Goal: Task Accomplishment & Management: Complete application form

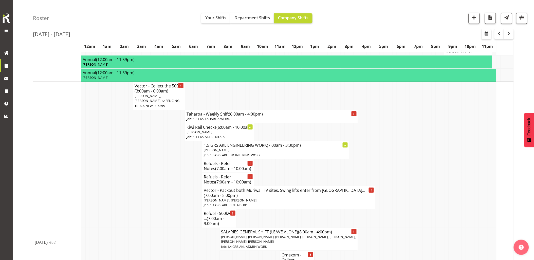
scroll to position [591, 0]
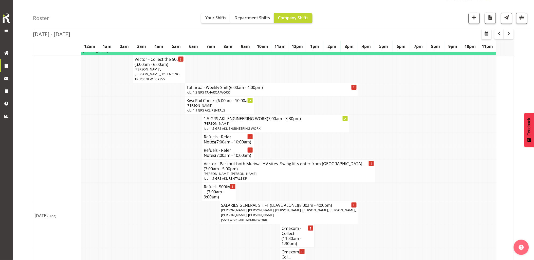
click at [160, 183] on td at bounding box center [161, 192] width 4 height 18
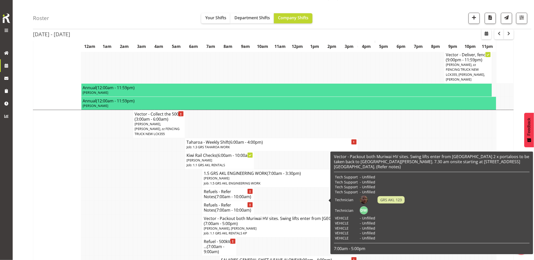
scroll to position [478, 0]
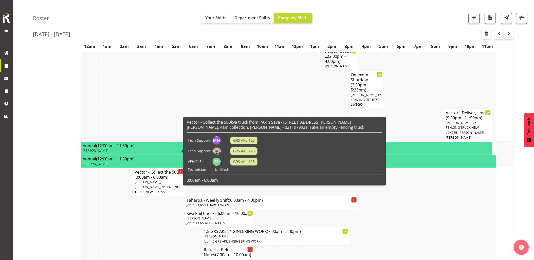
click at [177, 169] on h4 "Vector - Collect the 500... (3:00am - 6:00am)" at bounding box center [159, 174] width 49 height 10
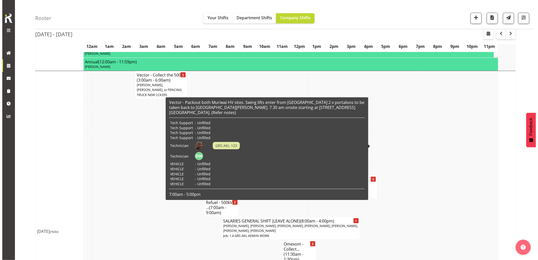
scroll to position [591, 0]
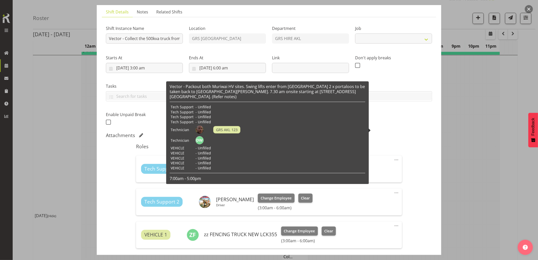
select select "9"
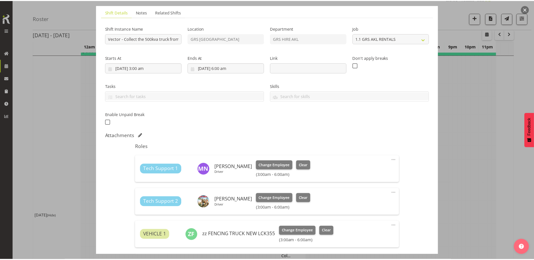
scroll to position [84, 0]
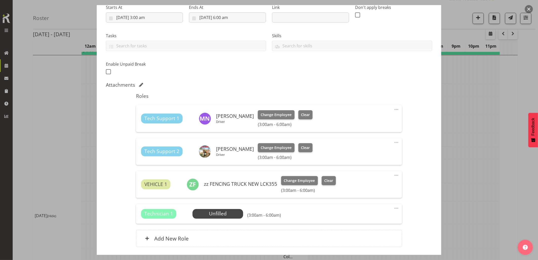
click at [530, 9] on button "button" at bounding box center [529, 9] width 8 height 8
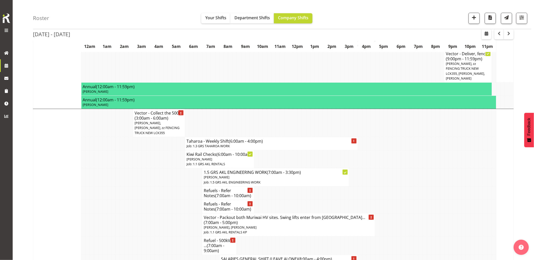
scroll to position [535, 0]
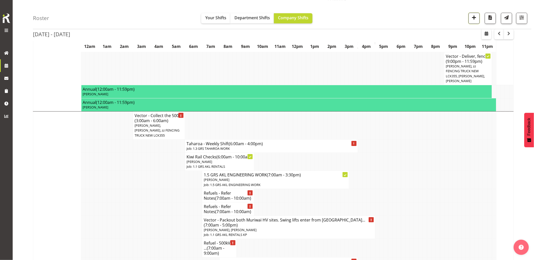
click at [475, 16] on span "button" at bounding box center [474, 17] width 7 height 7
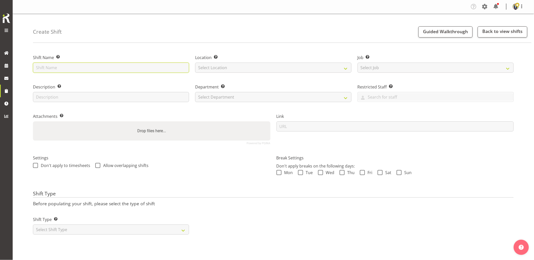
click at [87, 65] on input "text" at bounding box center [111, 68] width 156 height 10
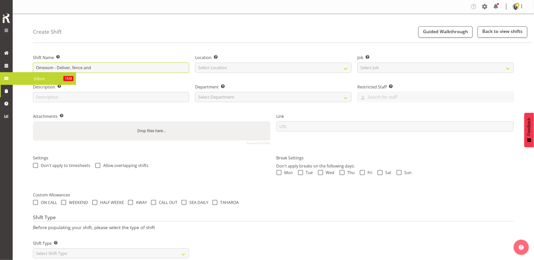
click at [115, 69] on input "Omexom - Deliver, fence and" at bounding box center [111, 68] width 156 height 10
type input "Omexom - Deliver, fence and liven 2 x 200kVAs & 2 x 100kVAs going to Henderson.…"
click at [226, 66] on select "Select Location [GEOGRAPHIC_DATA] [GEOGRAPHIC_DATA] GRS [GEOGRAPHIC_DATA] [GEOG…" at bounding box center [273, 68] width 156 height 10
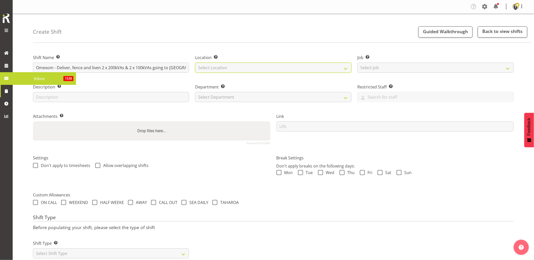
select select "28"
click at [195, 63] on select "Select Location [GEOGRAPHIC_DATA] [GEOGRAPHIC_DATA] GRS [GEOGRAPHIC_DATA] [GEOG…" at bounding box center [273, 68] width 156 height 10
click at [392, 66] on select "Select Job Create new job 1.1 GRS AKL RENTALS 1.1 GRS AKL RENTALS AC 1.1 GRS AK…" at bounding box center [435, 68] width 156 height 10
select select "7504"
click at [357, 63] on select "Select Job Create new job 1.1 GRS AKL RENTALS 1.1 GRS AKL RENTALS AC 1.1 GRS AK…" at bounding box center [435, 68] width 156 height 10
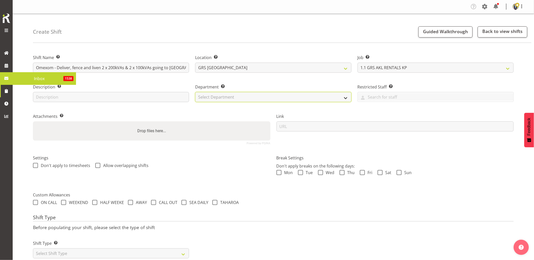
click at [256, 97] on select "Select Department GRS HIRE AKL GRS HIRE AKL GRS HIRE TGA GRS HIRE HST GRS SALES…" at bounding box center [273, 97] width 156 height 10
select select "20"
click at [195, 92] on select "Select Department GRS HIRE AKL GRS HIRE AKL GRS HIRE TGA GRS HIRE HST GRS SALES…" at bounding box center [273, 97] width 156 height 10
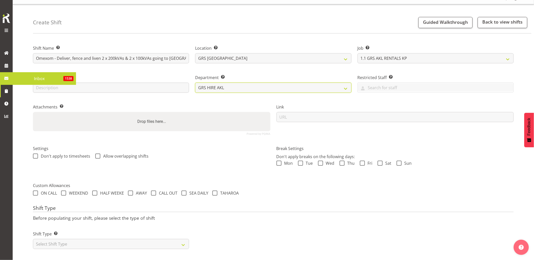
scroll to position [14, 0]
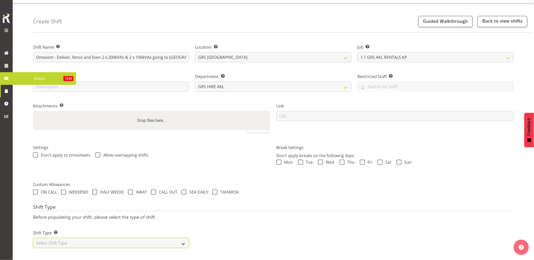
click at [85, 238] on select "Select Shift Type One Off Shift Recurring Shift Rotating Shift" at bounding box center [111, 243] width 156 height 10
select select "one_off"
click at [33, 238] on select "Select Shift Type One Off Shift Recurring Shift Rotating Shift" at bounding box center [111, 243] width 156 height 10
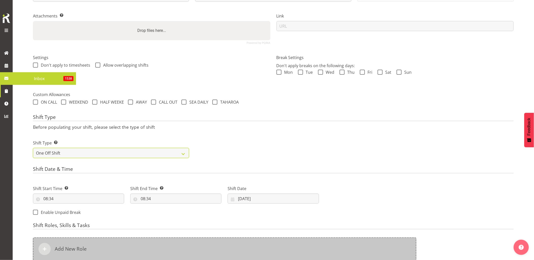
scroll to position [127, 0]
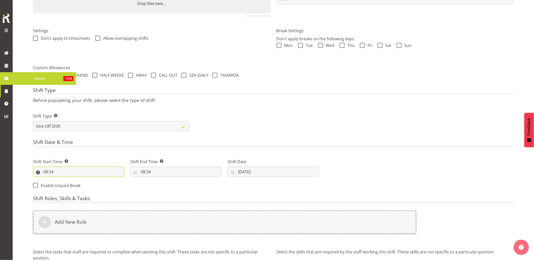
click at [79, 168] on input "08:34" at bounding box center [78, 172] width 91 height 10
click at [68, 184] on select "00 01 02 03 04 05 06 07 08 09 10 11 12 13 14 15 16 17 18 19 20 21 22 23" at bounding box center [67, 185] width 11 height 10
select select "6"
click at [62, 180] on select "00 01 02 03 04 05 06 07 08 09 10 11 12 13 14 15 16 17 18 19 20 21 22 23" at bounding box center [67, 185] width 11 height 10
type input "06:34"
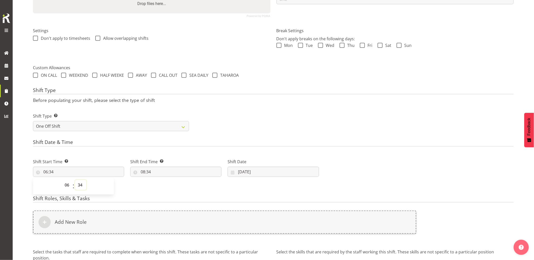
drag, startPoint x: 79, startPoint y: 188, endPoint x: 82, endPoint y: 180, distance: 8.3
click at [79, 188] on select "00 01 02 03 04 05 06 07 08 09 10 11 12 13 14 15 16 17 18 19 20 21 22 23 24 25 2…" at bounding box center [80, 185] width 11 height 10
select select "0"
click at [75, 180] on select "00 01 02 03 04 05 06 07 08 09 10 11 12 13 14 15 16 17 18 19 20 21 22 23 24 25 2…" at bounding box center [80, 185] width 11 height 10
type input "06:00"
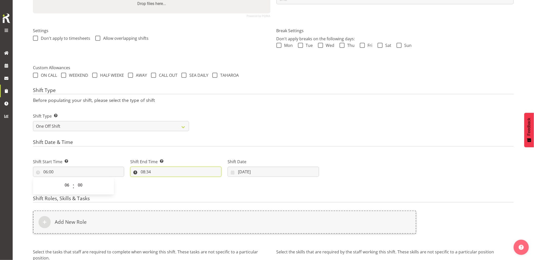
click at [176, 171] on input "08:34" at bounding box center [175, 172] width 91 height 10
click at [176, 184] on select "00 01 02 03 04 05 06 07 08 09 10 11 12 13 14 15 16 17 18 19 20 21 22 23 24 25 2…" at bounding box center [177, 185] width 11 height 10
select select "30"
click at [172, 180] on select "00 01 02 03 04 05 06 07 08 09 10 11 12 13 14 15 16 17 18 19 20 21 22 23 24 25 2…" at bounding box center [177, 185] width 11 height 10
type input "08:30"
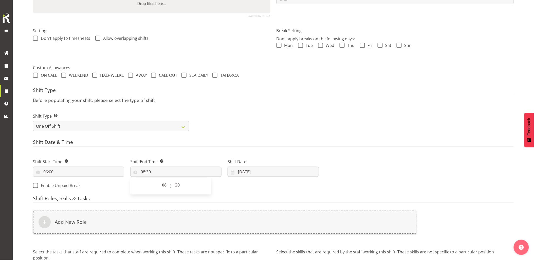
drag, startPoint x: 192, startPoint y: 149, endPoint x: 227, endPoint y: 162, distance: 36.9
click at [193, 150] on div "Shift Date & Time Shift Start Time Set the time of the day you wish this shift …" at bounding box center [273, 165] width 481 height 53
click at [263, 174] on input "24/09/2025" at bounding box center [273, 172] width 91 height 10
click at [283, 239] on span "25" at bounding box center [283, 241] width 4 height 5
type input "25/09/2025"
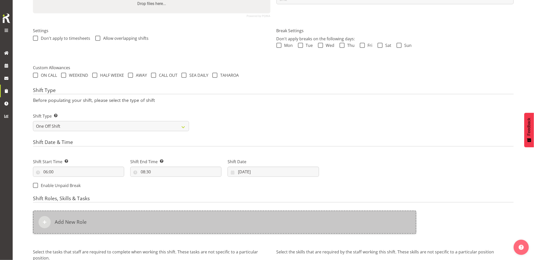
click at [282, 221] on div "Add New Role" at bounding box center [224, 222] width 383 height 23
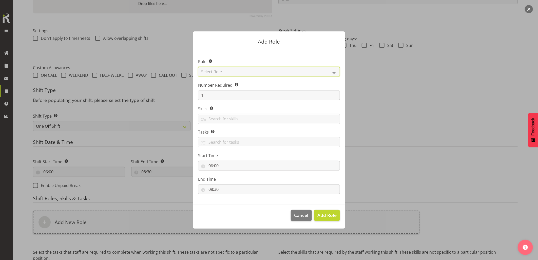
click at [220, 73] on select "Select Role Account Manager Electrician Engineering GM HSEQ manager MECH Mechan…" at bounding box center [269, 72] width 142 height 10
select select "21"
click at [198, 67] on select "Select Role Account Manager Electrician Engineering GM HSEQ manager MECH Mechan…" at bounding box center [269, 72] width 142 height 10
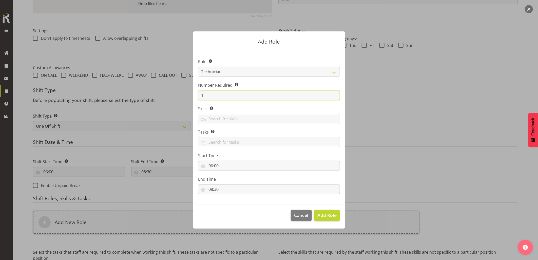
drag, startPoint x: 204, startPoint y: 97, endPoint x: 197, endPoint y: 100, distance: 8.0
click at [198, 99] on section "Role Select the role you wish to add to the shift. Account Manager Electrician …" at bounding box center [269, 126] width 152 height 155
type input "2"
click at [325, 214] on span "Add 2 Roles" at bounding box center [323, 215] width 25 height 6
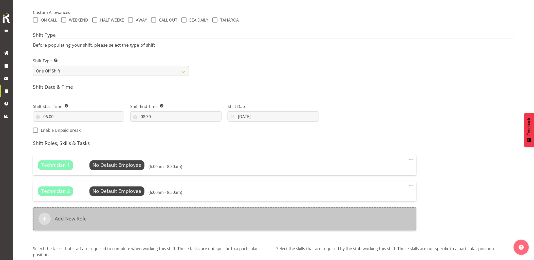
scroll to position [183, 0]
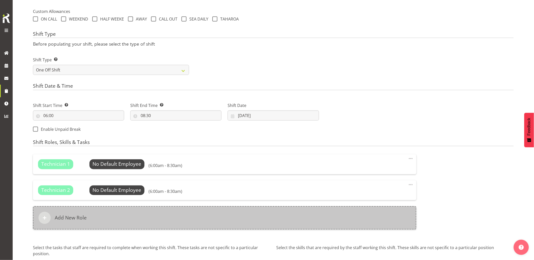
click at [224, 217] on div "Add New Role" at bounding box center [224, 217] width 383 height 23
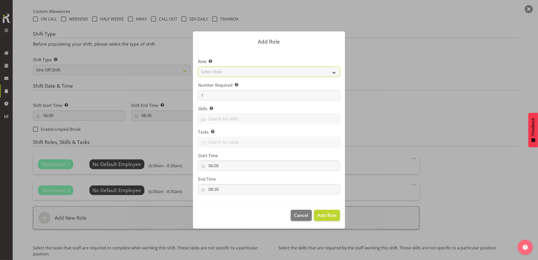
click at [235, 74] on select "Select Role Account Manager Electrician Engineering GM HSEQ manager MECH Mechan…" at bounding box center [269, 72] width 142 height 10
select select "20"
click at [198, 67] on select "Select Role Account Manager Electrician Engineering GM HSEQ manager MECH Mechan…" at bounding box center [269, 72] width 142 height 10
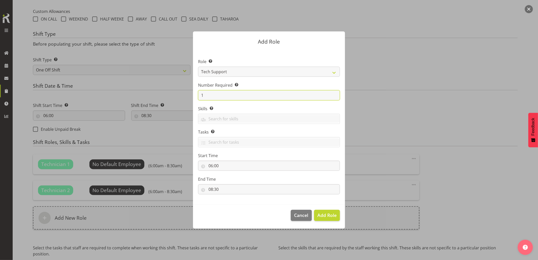
drag, startPoint x: 211, startPoint y: 95, endPoint x: 193, endPoint y: 96, distance: 18.5
click at [193, 96] on div "Add Role Role Select the role you wish to add to the shift. Account Manager Ele…" at bounding box center [269, 130] width 162 height 222
type input "2"
click at [316, 215] on span "Add 2 Roles" at bounding box center [323, 215] width 25 height 6
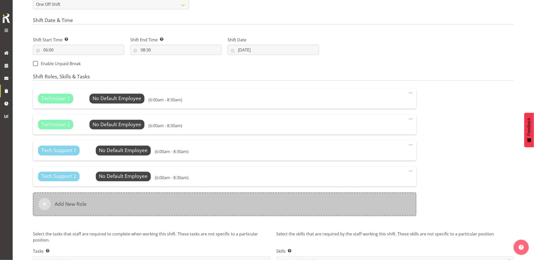
scroll to position [268, 0]
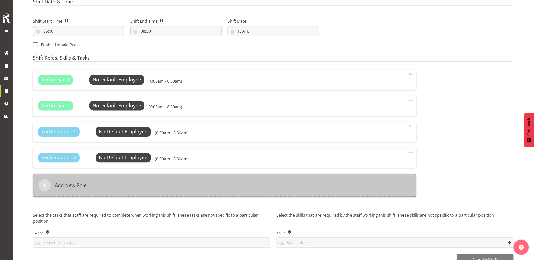
click at [201, 185] on div "Add New Role" at bounding box center [224, 185] width 383 height 23
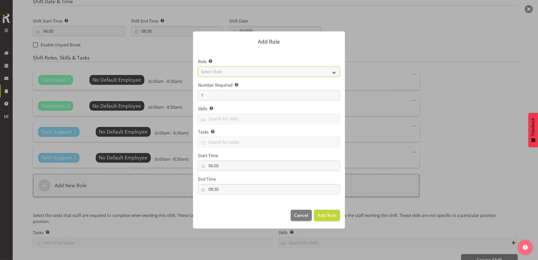
click at [220, 73] on select "Select Role Account Manager Electrician Engineering GM HSEQ manager MECH Mechan…" at bounding box center [269, 72] width 142 height 10
select select "27"
click at [198, 67] on select "Select Role Account Manager Electrician Engineering GM HSEQ manager MECH Mechan…" at bounding box center [269, 72] width 142 height 10
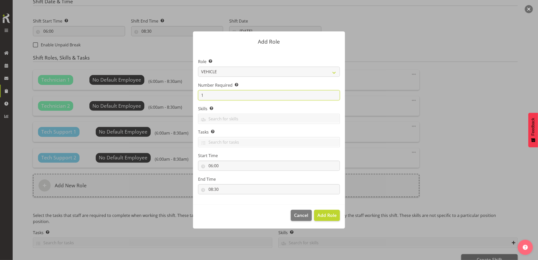
drag, startPoint x: 213, startPoint y: 97, endPoint x: 196, endPoint y: 99, distance: 17.3
click at [198, 98] on input "1" at bounding box center [269, 95] width 142 height 10
type input "2"
type input "3"
click at [326, 215] on span "Add 3 Roles" at bounding box center [323, 215] width 25 height 6
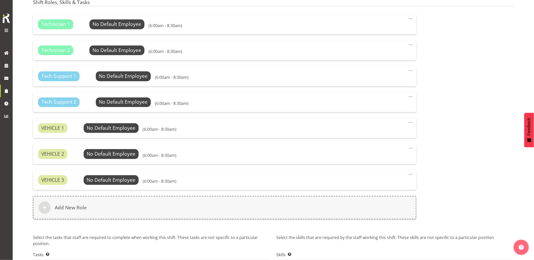
scroll to position [359, 0]
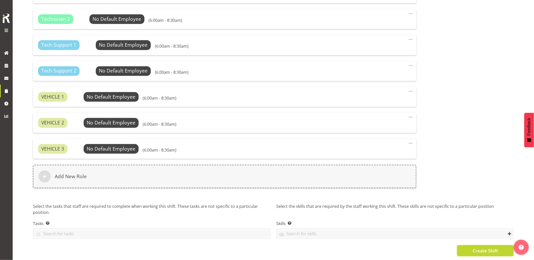
click at [478, 249] on span "Create Shift" at bounding box center [485, 250] width 25 height 7
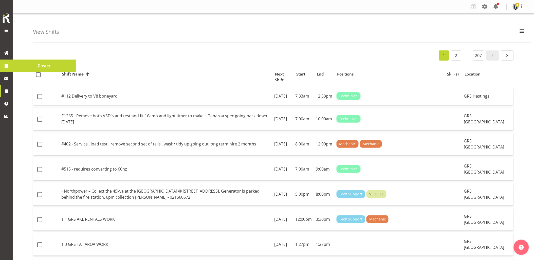
click at [8, 66] on span at bounding box center [7, 66] width 8 height 8
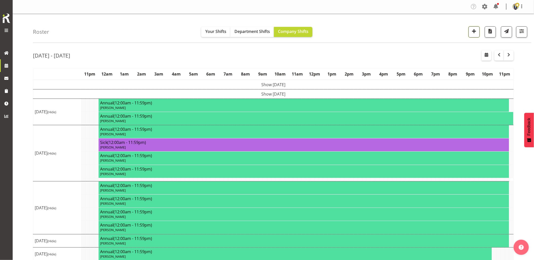
click at [475, 35] on button "button" at bounding box center [473, 31] width 11 height 11
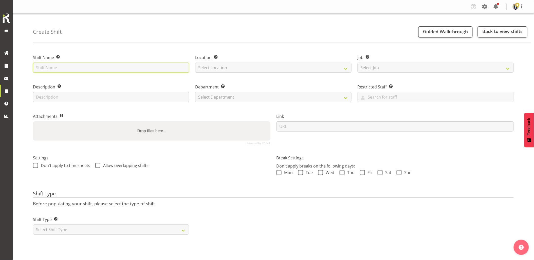
click at [108, 64] on input "text" at bounding box center [111, 68] width 156 height 10
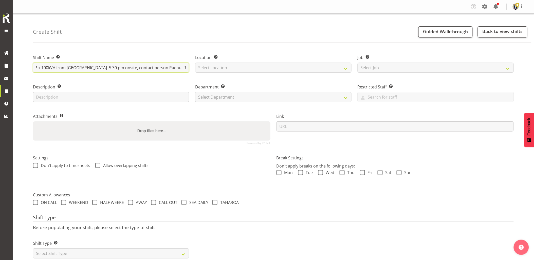
scroll to position [0, 94]
type input "Omexom - Shutdown & collect the 2 x 200kVA & 2 x 100kVA from [GEOGRAPHIC_DATA].…"
drag, startPoint x: 256, startPoint y: 67, endPoint x: 252, endPoint y: 72, distance: 7.4
click at [256, 67] on select "Select Location GRS Auckland GRS Hastings GRS Tauranga" at bounding box center [273, 68] width 156 height 10
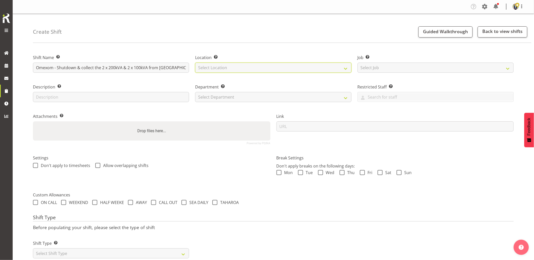
select select "28"
click at [195, 63] on select "Select Location GRS Auckland GRS Hastings GRS Tauranga" at bounding box center [273, 68] width 156 height 10
click at [376, 69] on select "Select Job Create new job 1.1 GRS AKL RENTALS 1.1 GRS AKL RENTALS AC 1.1 GRS AK…" at bounding box center [435, 68] width 156 height 10
select select "7504"
click at [357, 63] on select "Select Job Create new job 1.1 GRS AKL RENTALS 1.1 GRS AKL RENTALS AC 1.1 GRS AK…" at bounding box center [435, 68] width 156 height 10
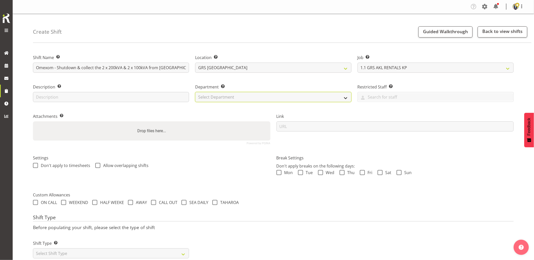
drag, startPoint x: 244, startPoint y: 96, endPoint x: 241, endPoint y: 98, distance: 3.8
click at [244, 96] on select "Select Department GRS HIRE AKL GRS HIRE AKL GRS HIRE TGA GRS HIRE HST GRS SALES…" at bounding box center [273, 97] width 156 height 10
select select "20"
click at [195, 92] on select "Select Department GRS HIRE AKL GRS HIRE AKL GRS HIRE TGA GRS HIRE HST GRS SALES…" at bounding box center [273, 97] width 156 height 10
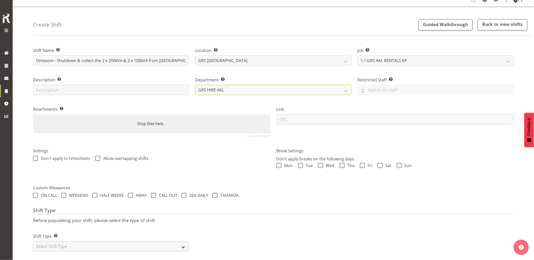
scroll to position [14, 0]
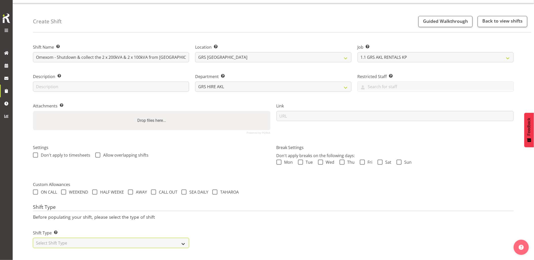
click at [131, 238] on select "Select Shift Type One Off Shift Recurring Shift Rotating Shift" at bounding box center [111, 243] width 156 height 10
select select "one_off"
click at [33, 238] on select "Select Shift Type One Off Shift Recurring Shift Rotating Shift" at bounding box center [111, 243] width 156 height 10
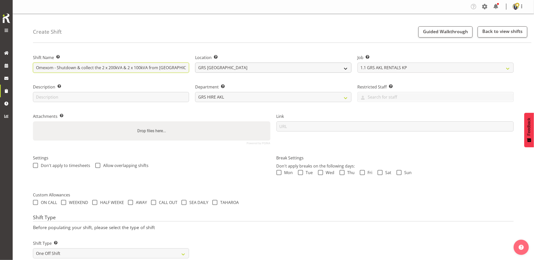
scroll to position [0, 94]
drag, startPoint x: 165, startPoint y: 68, endPoint x: 210, endPoint y: 72, distance: 44.5
click at [216, 67] on div "Shift Name Enter a name for the shift (e.g. Day Shift). Omexom - Shutdown & col…" at bounding box center [273, 97] width 487 height 100
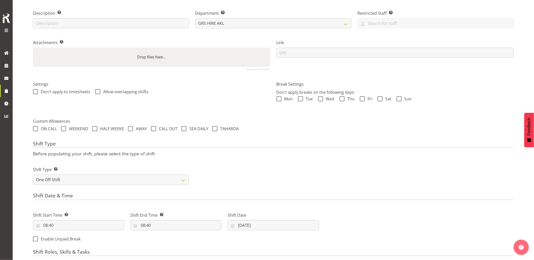
scroll to position [112, 0]
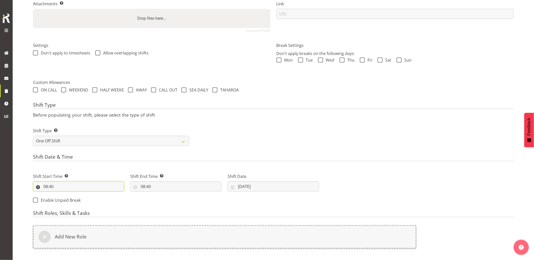
click at [79, 189] on input "08:40" at bounding box center [78, 186] width 91 height 10
click at [68, 200] on select "00 01 02 03 04 05 06 07 08 09 10 11 12 13 14 15 16 17 18 19 20 21 22 23" at bounding box center [67, 200] width 11 height 10
select select "17"
click at [62, 195] on select "00 01 02 03 04 05 06 07 08 09 10 11 12 13 14 15 16 17 18 19 20 21 22 23" at bounding box center [67, 200] width 11 height 10
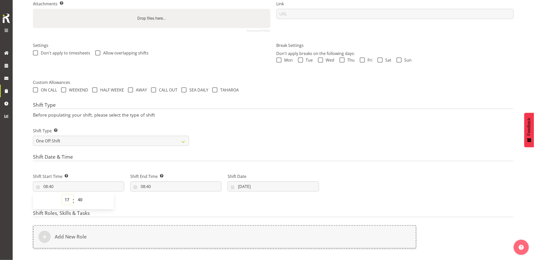
type input "17:40"
drag, startPoint x: 80, startPoint y: 199, endPoint x: 81, endPoint y: 194, distance: 5.8
click at [80, 199] on select "00 01 02 03 04 05 06 07 08 09 10 11 12 13 14 15 16 17 18 19 20 21 22 23 24 25 2…" at bounding box center [80, 200] width 11 height 10
select select "0"
click at [75, 195] on select "00 01 02 03 04 05 06 07 08 09 10 11 12 13 14 15 16 17 18 19 20 21 22 23 24 25 2…" at bounding box center [80, 200] width 11 height 10
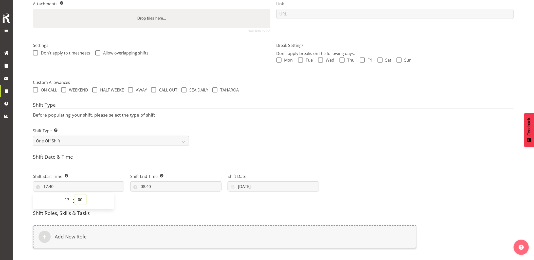
type input "17:00"
click at [168, 185] on input "08:40" at bounding box center [175, 186] width 91 height 10
click at [163, 199] on select "00 01 02 03 04 05 06 07 08 09 10 11 12 13 14 15 16 17 18 19 20 21 22 23" at bounding box center [164, 200] width 11 height 10
select select "19"
click at [159, 195] on select "00 01 02 03 04 05 06 07 08 09 10 11 12 13 14 15 16 17 18 19 20 21 22 23" at bounding box center [164, 200] width 11 height 10
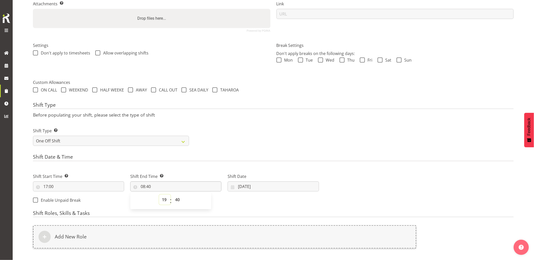
type input "19:40"
click at [175, 199] on select "00 01 02 03 04 05 06 07 08 09 10 11 12 13 14 15 16 17 18 19 20 21 22 23 24 25 2…" at bounding box center [177, 200] width 11 height 10
select select "0"
click at [172, 195] on select "00 01 02 03 04 05 06 07 08 09 10 11 12 13 14 15 16 17 18 19 20 21 22 23 24 25 2…" at bounding box center [177, 200] width 11 height 10
type input "19:00"
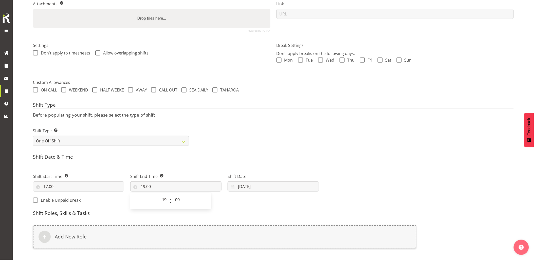
click at [325, 151] on form "Shift Name Enter a name for the shift (e.g. Day Shift). Omexom - Shutdown & col…" at bounding box center [273, 126] width 481 height 382
click at [272, 184] on input "24/09/2025" at bounding box center [273, 186] width 91 height 10
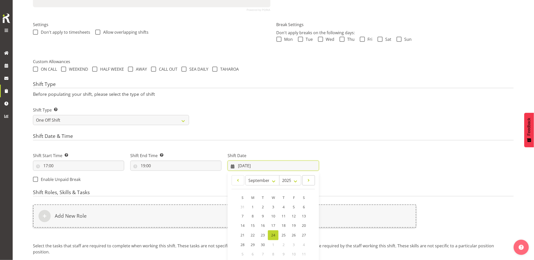
scroll to position [169, 0]
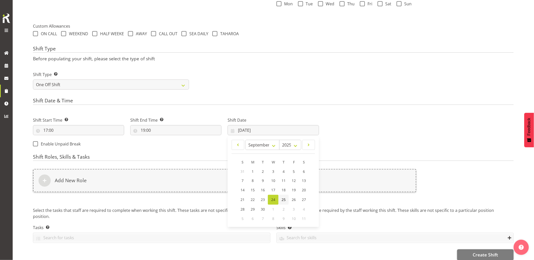
click at [284, 199] on span "25" at bounding box center [283, 199] width 4 height 5
type input "25/09/2025"
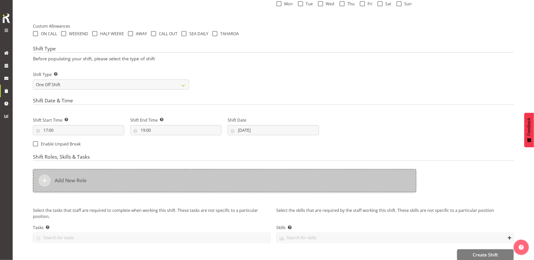
click at [282, 182] on div "Add New Role" at bounding box center [224, 180] width 383 height 23
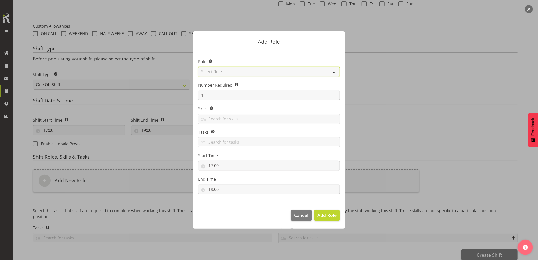
click at [244, 73] on select "Select Role Account Manager Electrician Engineering GM HSEQ manager MECH Mechan…" at bounding box center [269, 72] width 142 height 10
select select "20"
click at [198, 67] on select "Select Role Account Manager Electrician Engineering GM HSEQ manager MECH Mechan…" at bounding box center [269, 72] width 142 height 10
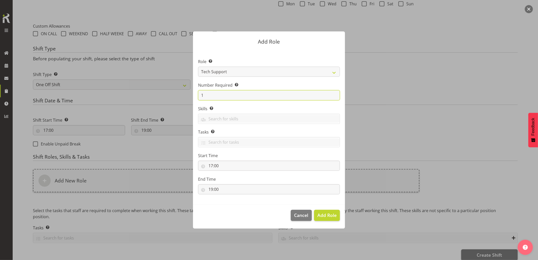
click at [174, 97] on form "Add Role Role Select the role you wish to add to the shift. Account Manager Ele…" at bounding box center [268, 130] width 243 height 222
type input "3"
click at [321, 214] on span "Add 3 Roles" at bounding box center [323, 215] width 25 height 6
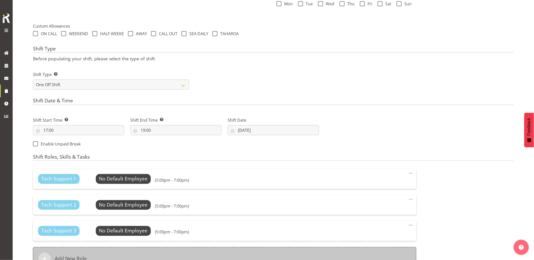
click at [303, 249] on div "Add New Role" at bounding box center [224, 258] width 383 height 23
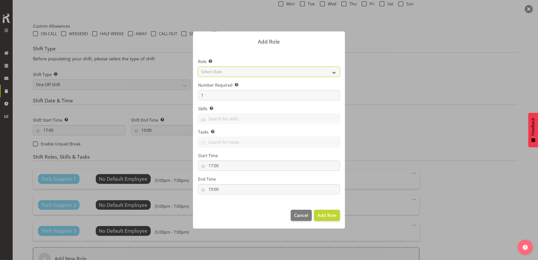
click at [212, 73] on select "Select Role Account Manager Electrician Engineering GM HSEQ manager MECH Mechan…" at bounding box center [269, 72] width 142 height 10
select select "21"
click at [198, 67] on select "Select Role Account Manager Electrician Engineering GM HSEQ manager MECH Mechan…" at bounding box center [269, 72] width 142 height 10
click at [327, 214] on span "Add Role" at bounding box center [326, 215] width 19 height 6
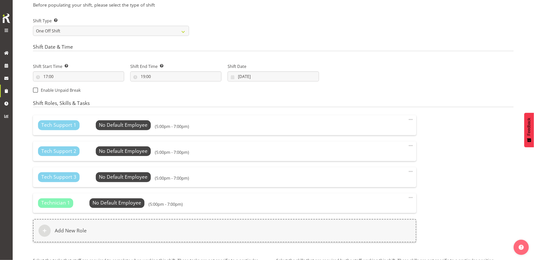
scroll to position [253, 0]
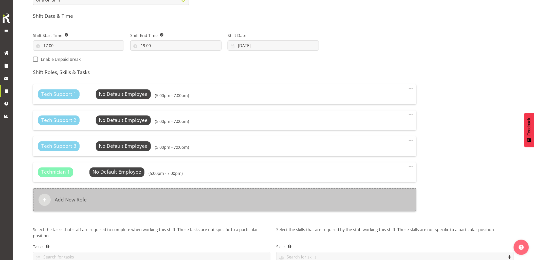
click at [184, 196] on div "Add New Role" at bounding box center [224, 199] width 383 height 23
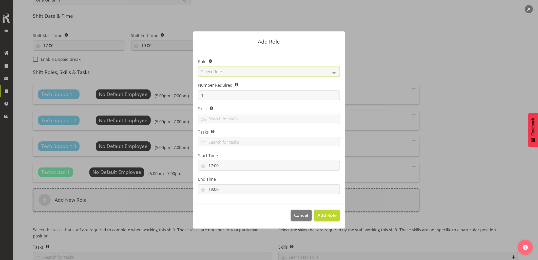
click at [225, 75] on select "Select Role Account Manager Electrician Engineering GM HSEQ manager MECH Mechan…" at bounding box center [269, 72] width 142 height 10
select select "27"
click at [198, 67] on select "Select Role Account Manager Electrician Engineering GM HSEQ manager MECH Mechan…" at bounding box center [269, 72] width 142 height 10
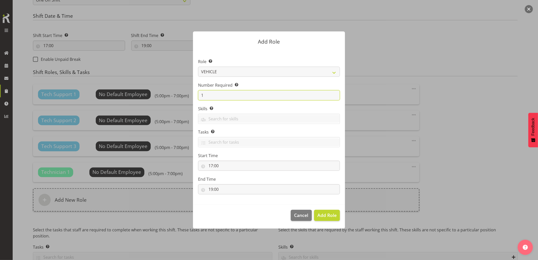
drag, startPoint x: 204, startPoint y: 92, endPoint x: 190, endPoint y: 97, distance: 15.1
click at [191, 97] on div "Add Role Role Select the role you wish to add to the shift. Account Manager Ele…" at bounding box center [269, 130] width 162 height 222
type input "4"
type input "3"
drag, startPoint x: 332, startPoint y: 217, endPoint x: 375, endPoint y: 224, distance: 43.4
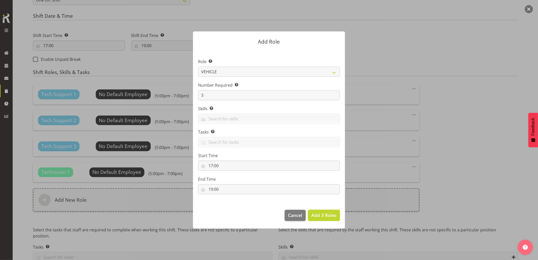
click at [334, 217] on span "Add 3 Roles" at bounding box center [323, 215] width 25 height 6
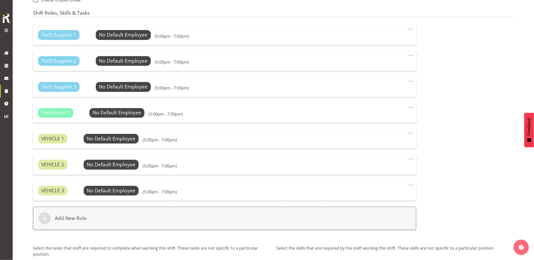
scroll to position [359, 0]
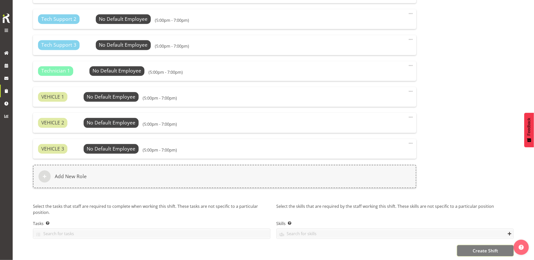
click at [480, 248] on span "Create Shift" at bounding box center [485, 250] width 25 height 7
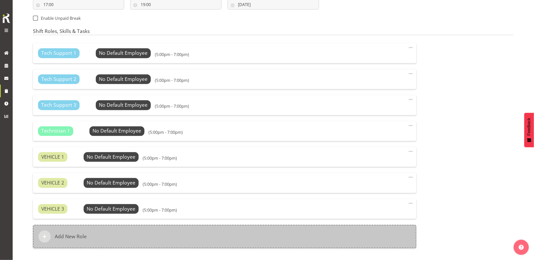
scroll to position [246, 0]
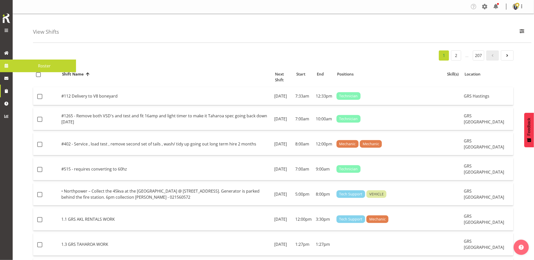
drag, startPoint x: 0, startPoint y: 0, endPoint x: 6, endPoint y: 64, distance: 64.2
click at [6, 64] on span at bounding box center [7, 66] width 8 height 8
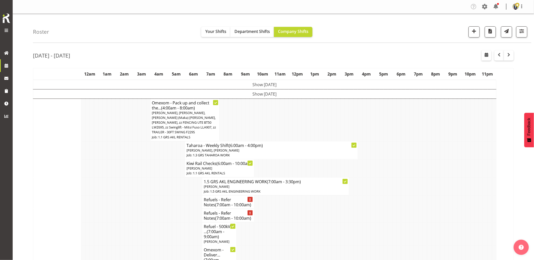
drag, startPoint x: 113, startPoint y: 171, endPoint x: 116, endPoint y: 169, distance: 3.7
click at [113, 170] on td at bounding box center [113, 168] width 4 height 18
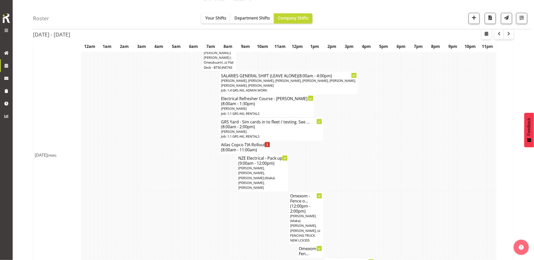
scroll to position [253, 0]
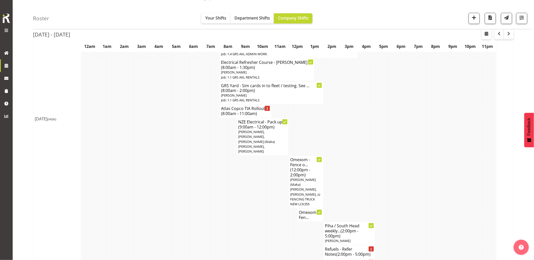
click at [194, 209] on td at bounding box center [196, 215] width 4 height 13
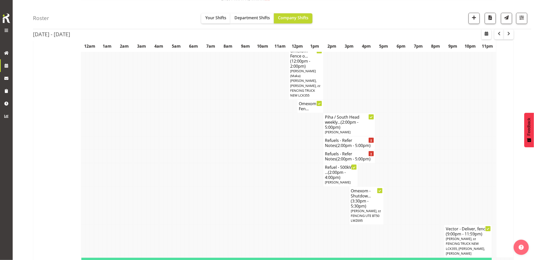
scroll to position [366, 0]
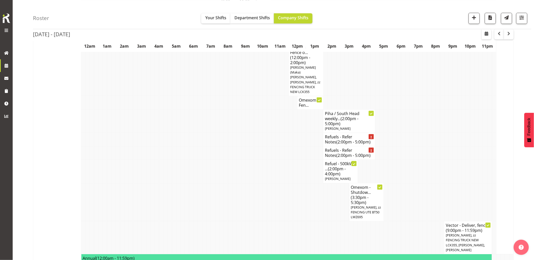
click at [286, 160] on td at bounding box center [286, 171] width 4 height 23
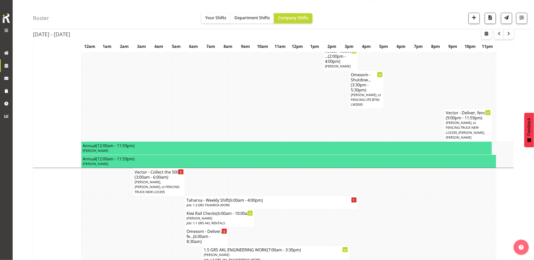
click at [151, 246] on td at bounding box center [152, 255] width 4 height 18
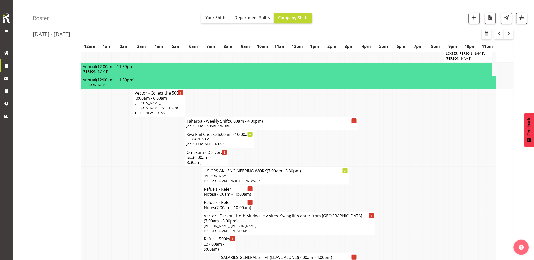
scroll to position [563, 0]
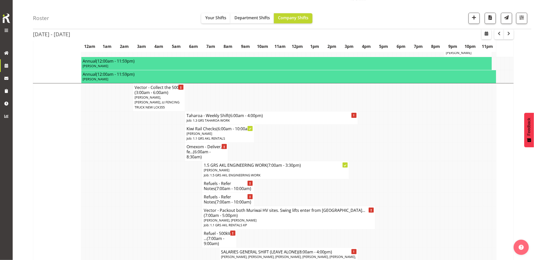
click at [149, 206] on td at bounding box center [148, 217] width 4 height 23
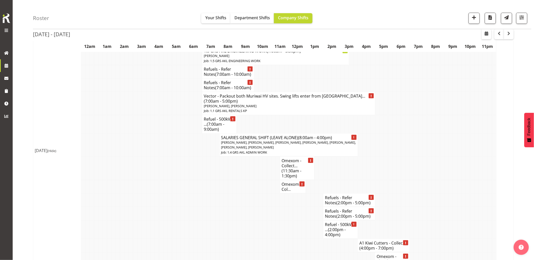
scroll to position [704, 0]
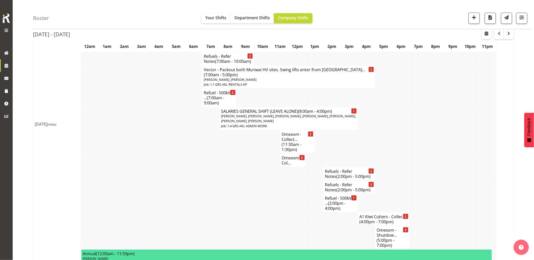
click at [285, 194] on td at bounding box center [286, 203] width 4 height 18
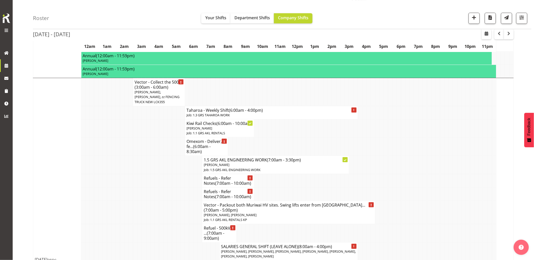
scroll to position [535, 0]
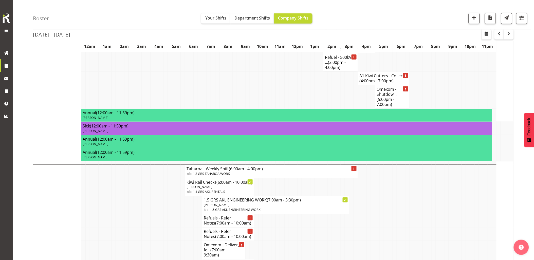
scroll to position [929, 0]
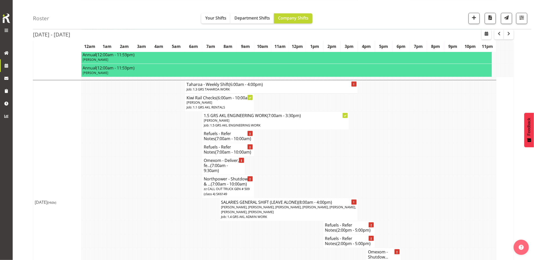
click at [143, 198] on td at bounding box center [144, 209] width 4 height 23
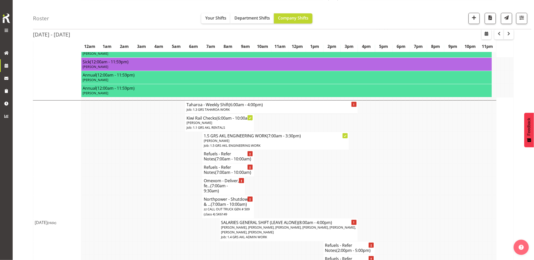
scroll to position [901, 0]
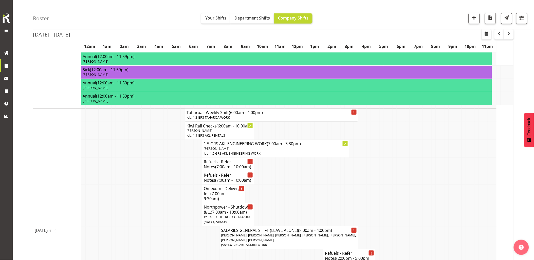
click at [162, 185] on td at bounding box center [161, 194] width 4 height 18
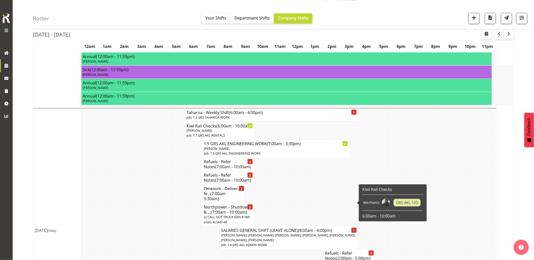
click at [274, 249] on td at bounding box center [273, 255] width 4 height 13
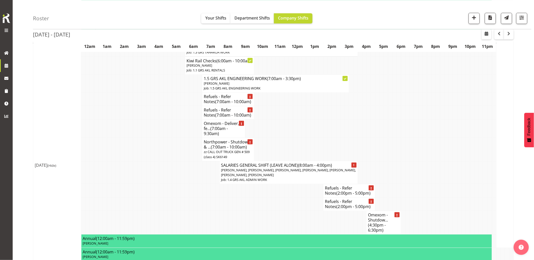
scroll to position [957, 0]
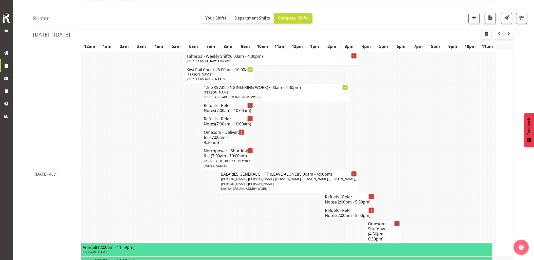
click at [173, 193] on td at bounding box center [174, 199] width 4 height 13
click at [439, 170] on td at bounding box center [438, 181] width 4 height 23
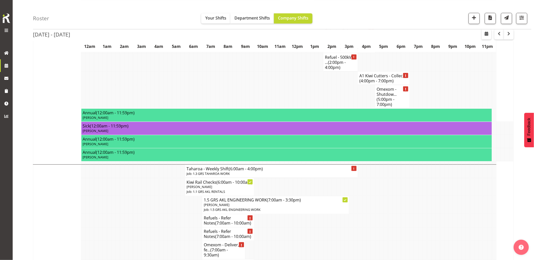
scroll to position [901, 0]
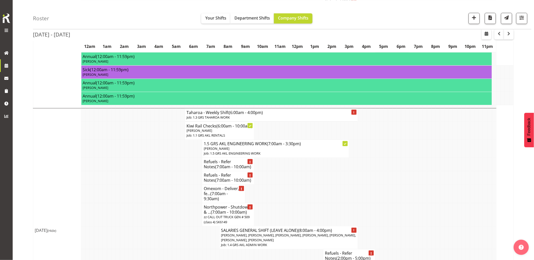
click at [428, 203] on td at bounding box center [429, 214] width 4 height 23
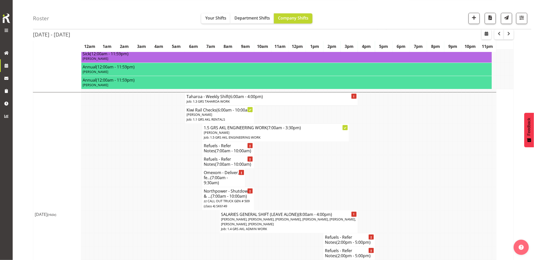
scroll to position [929, 0]
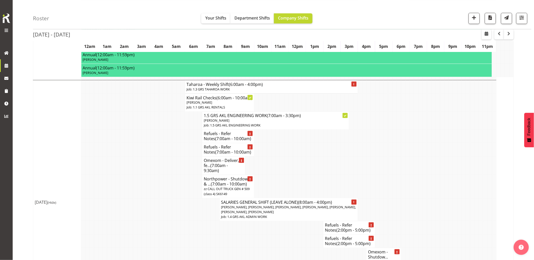
click at [418, 157] on td at bounding box center [416, 166] width 4 height 18
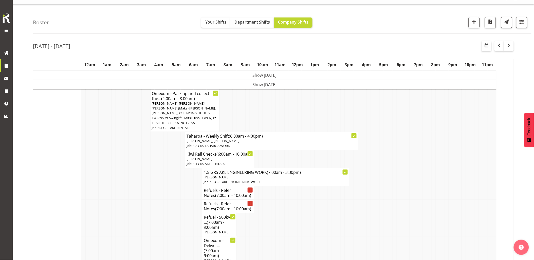
scroll to position [0, 0]
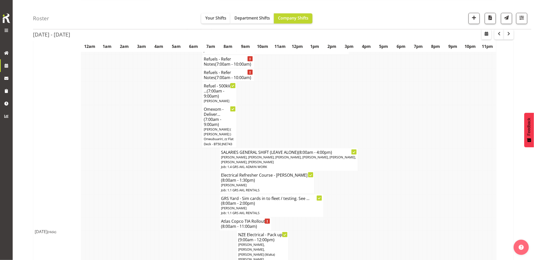
click at [118, 163] on td at bounding box center [118, 159] width 4 height 23
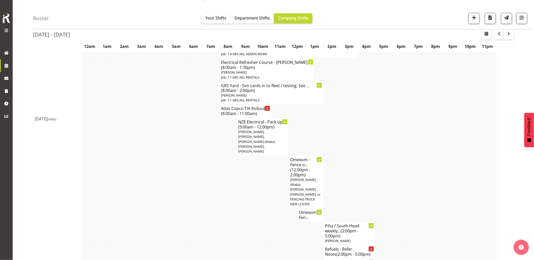
scroll to position [281, 0]
